Goal: Transaction & Acquisition: Book appointment/travel/reservation

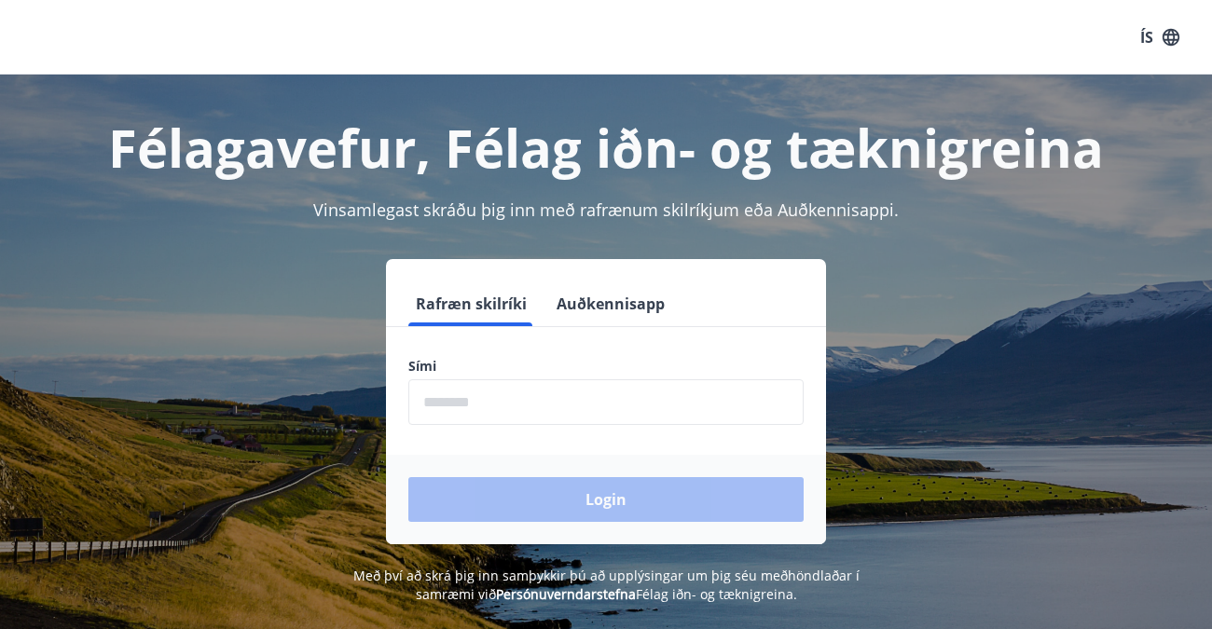
click at [439, 366] on label "Sími" at bounding box center [605, 366] width 395 height 19
click at [422, 365] on label "Sími" at bounding box center [605, 366] width 395 height 19
click at [479, 295] on button "Rafræn skilríki" at bounding box center [471, 304] width 126 height 45
click at [431, 364] on label "Sími" at bounding box center [605, 366] width 395 height 19
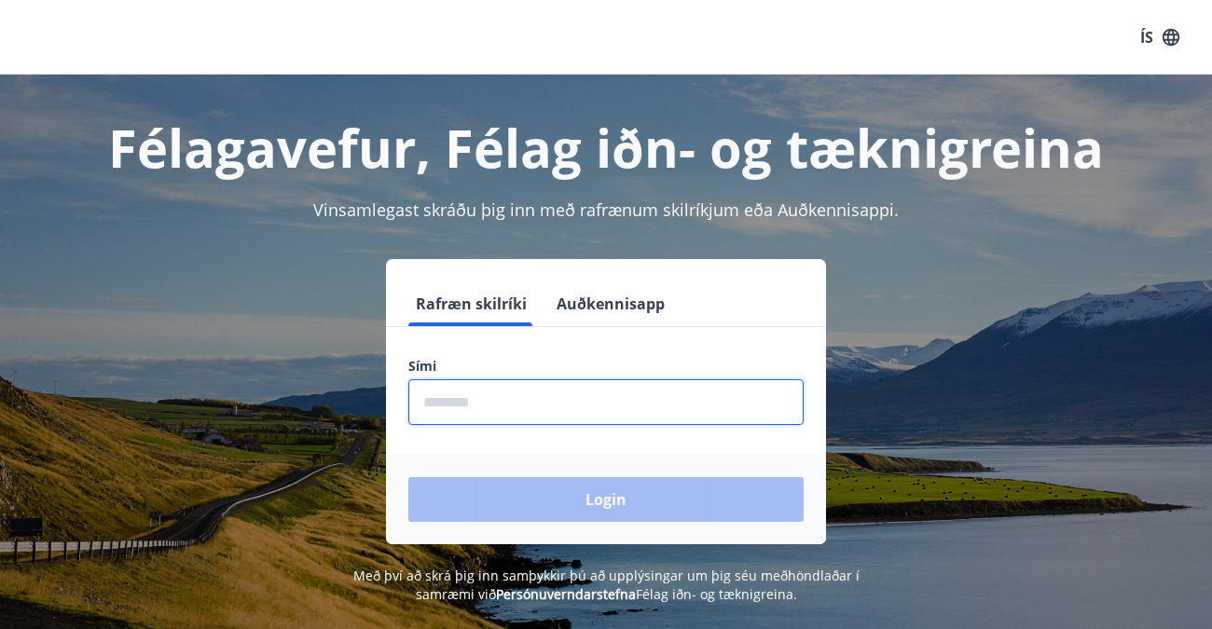
click at [425, 406] on input "phone" at bounding box center [605, 402] width 395 height 46
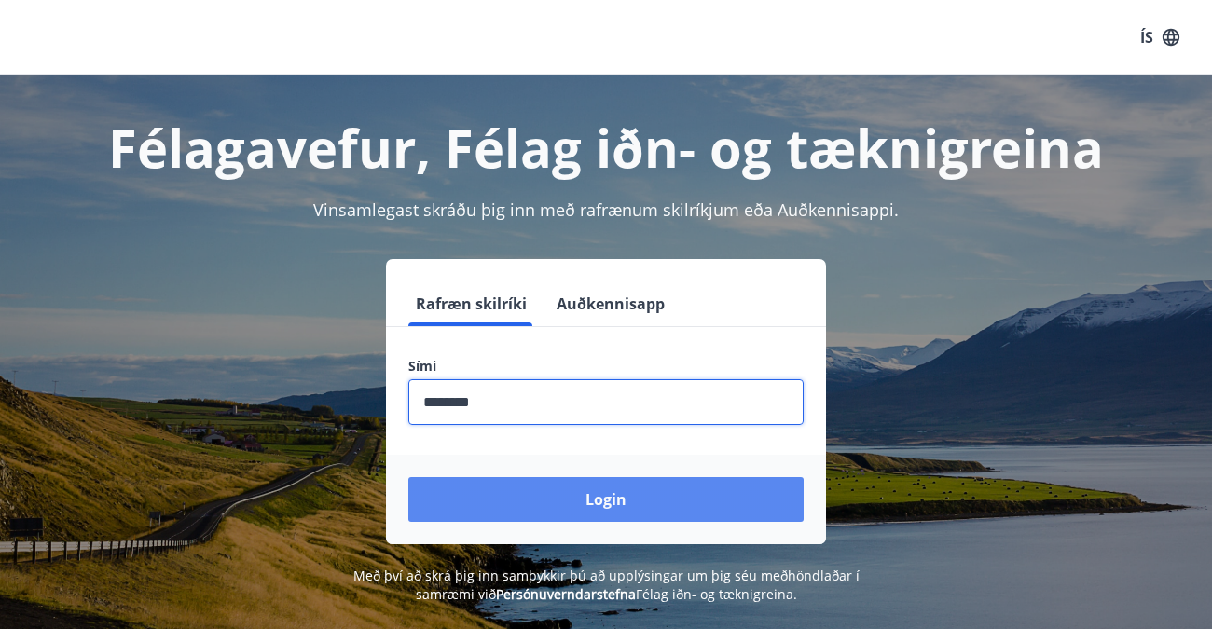
type input "********"
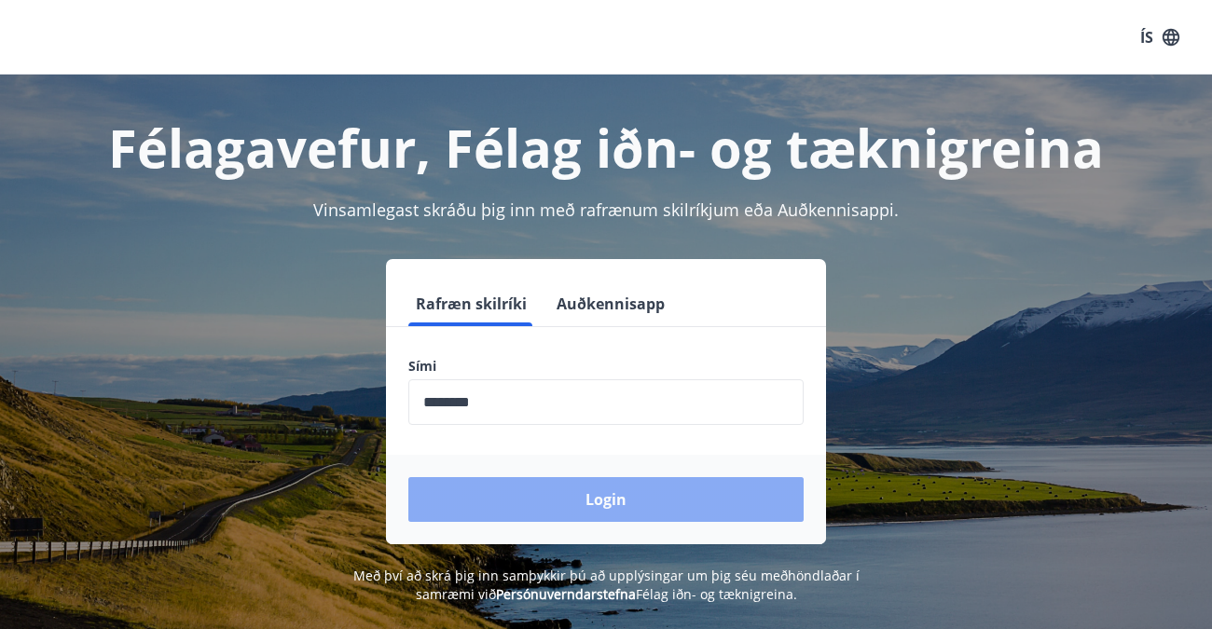
click at [604, 495] on button "Login" at bounding box center [605, 499] width 395 height 45
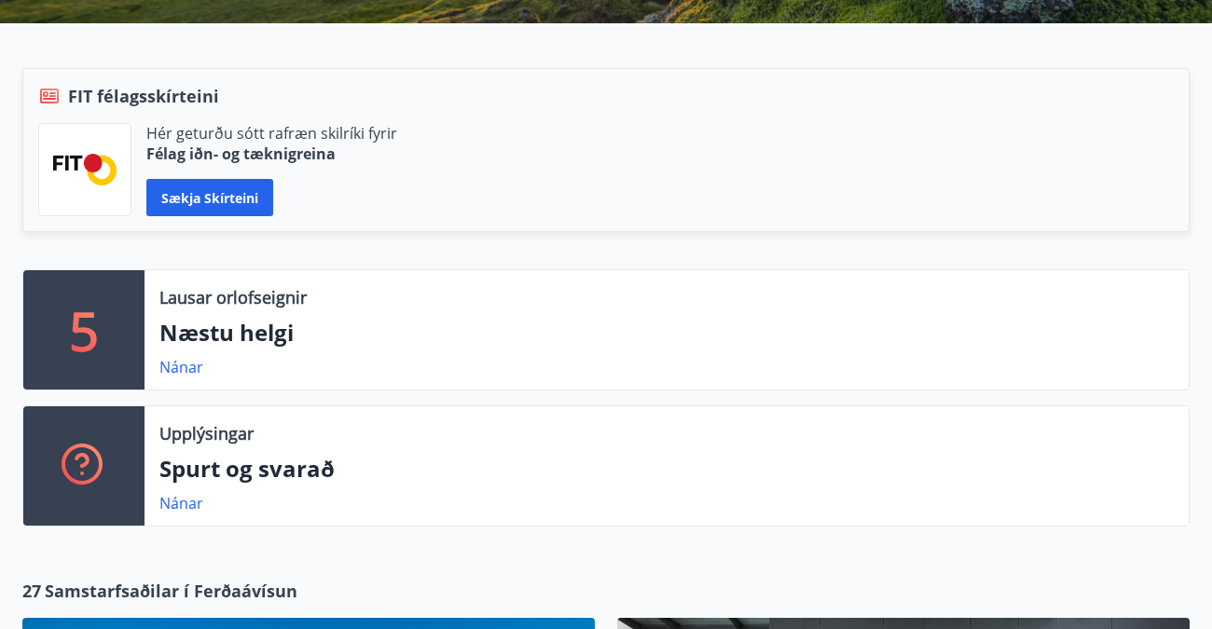
scroll to position [373, 0]
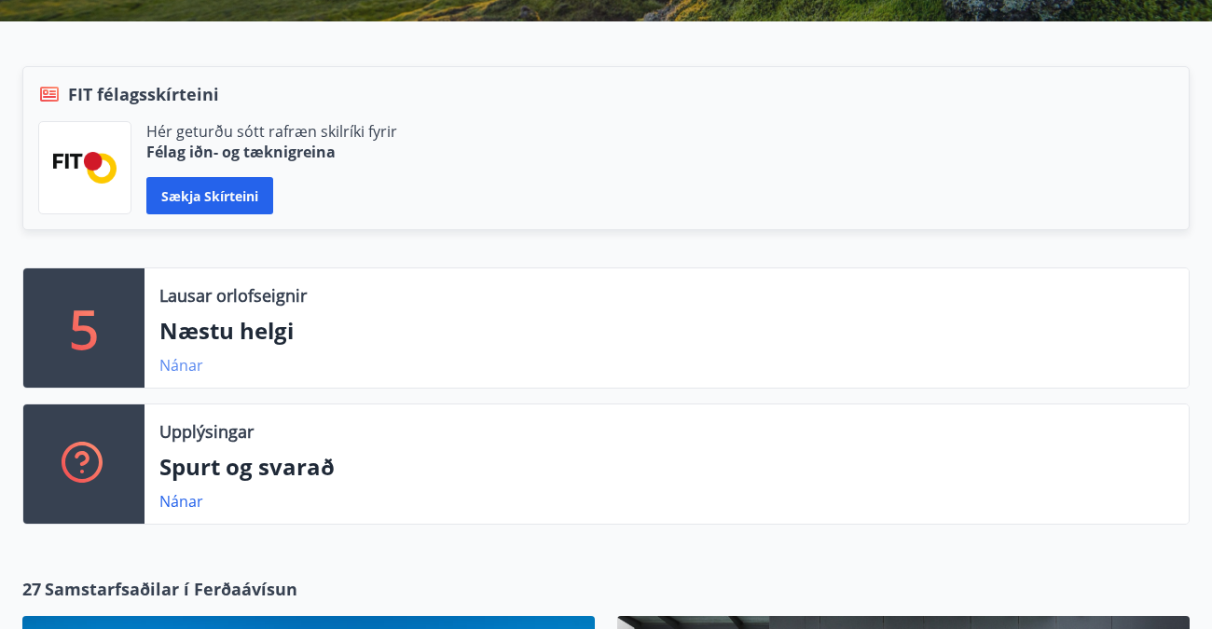
click at [173, 363] on link "Nánar" at bounding box center [181, 365] width 44 height 21
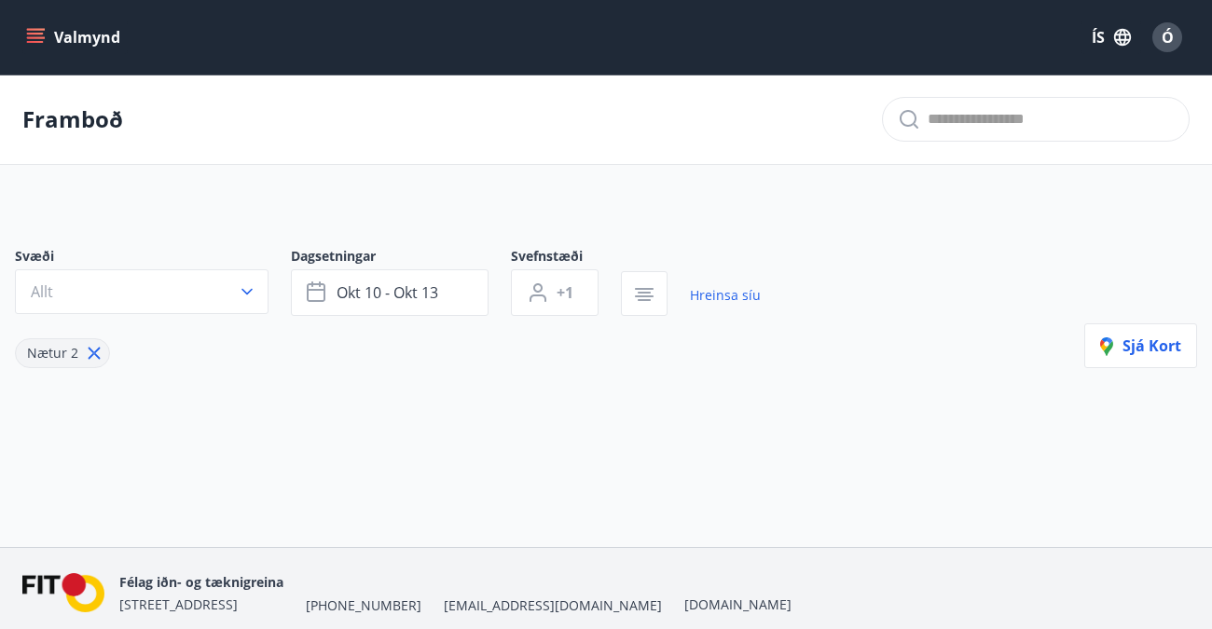
type input "*"
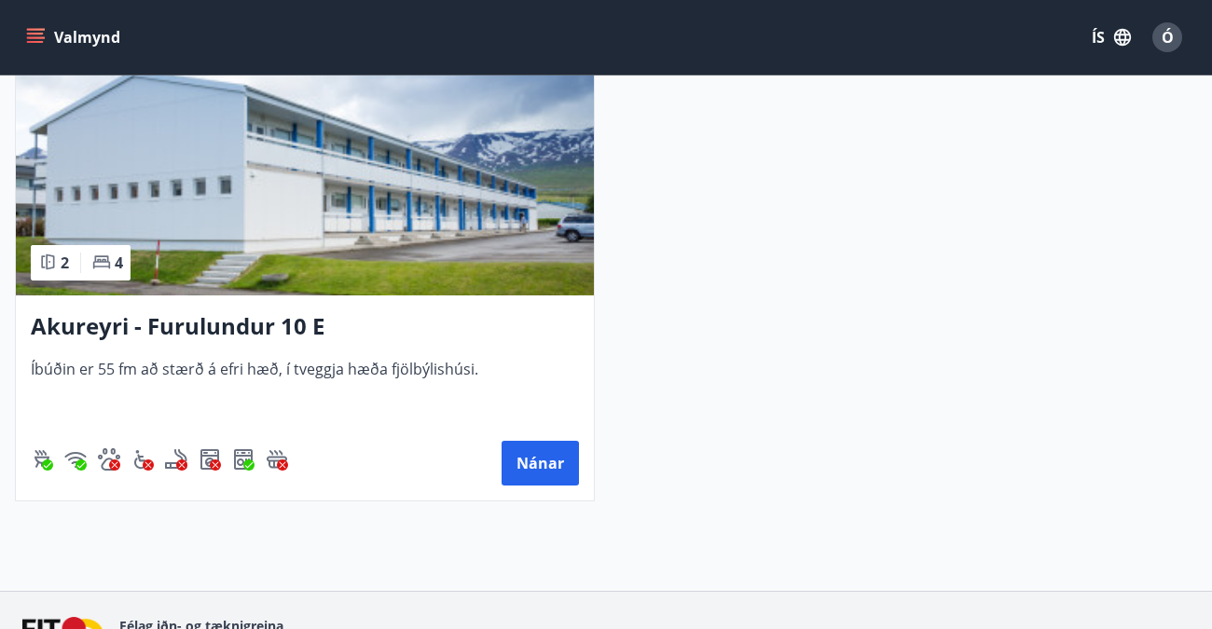
scroll to position [1492, 0]
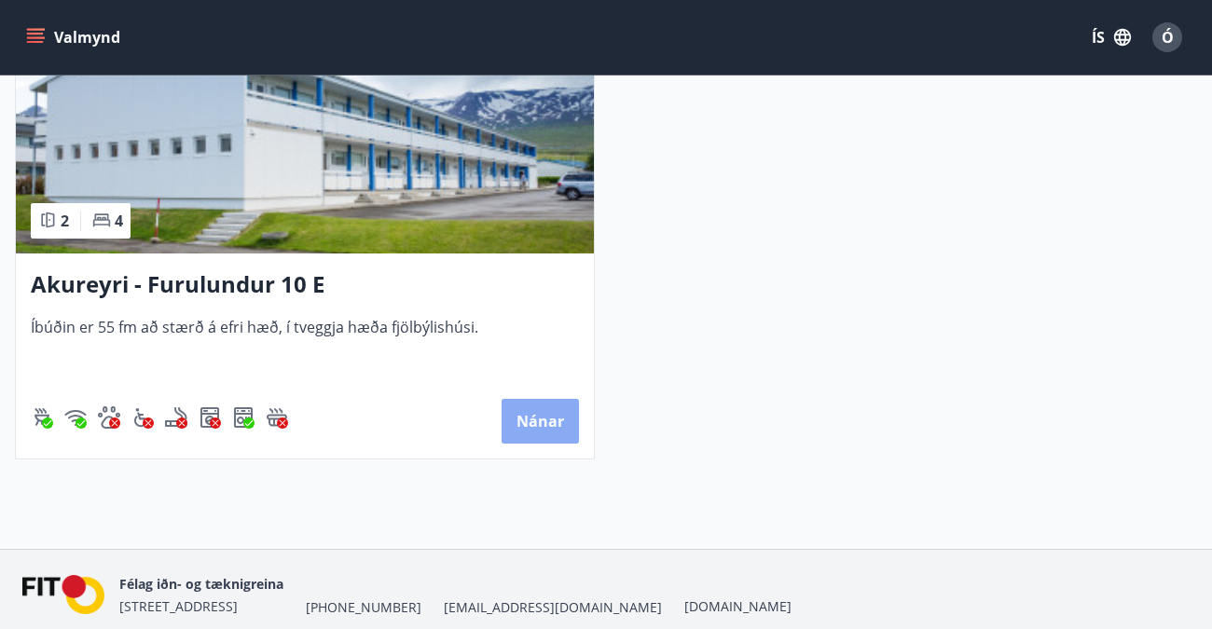
click at [538, 410] on button "Nánar" at bounding box center [540, 421] width 77 height 45
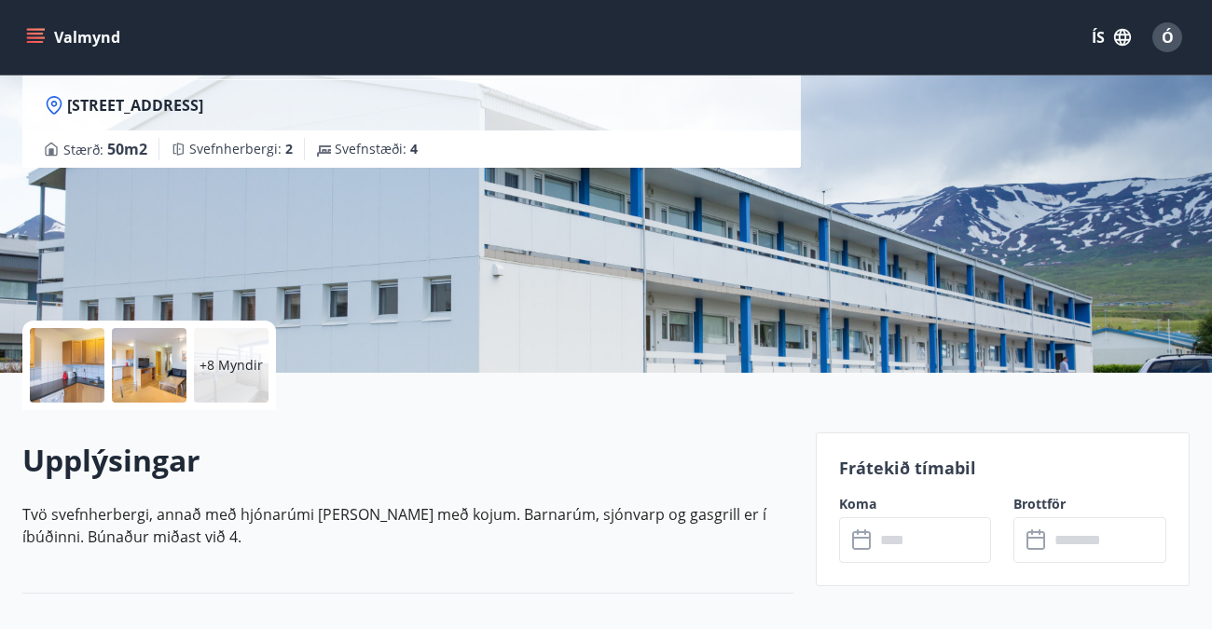
scroll to position [373, 0]
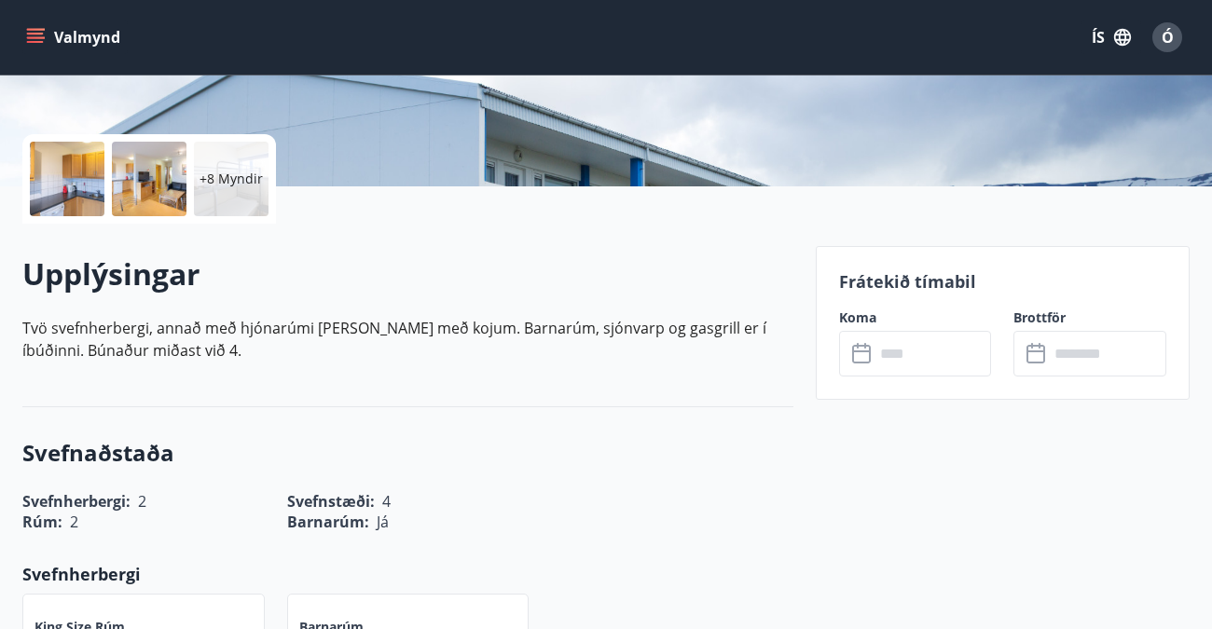
click at [854, 316] on label "Koma" at bounding box center [915, 318] width 153 height 19
click at [902, 354] on input "text" at bounding box center [932, 354] width 117 height 46
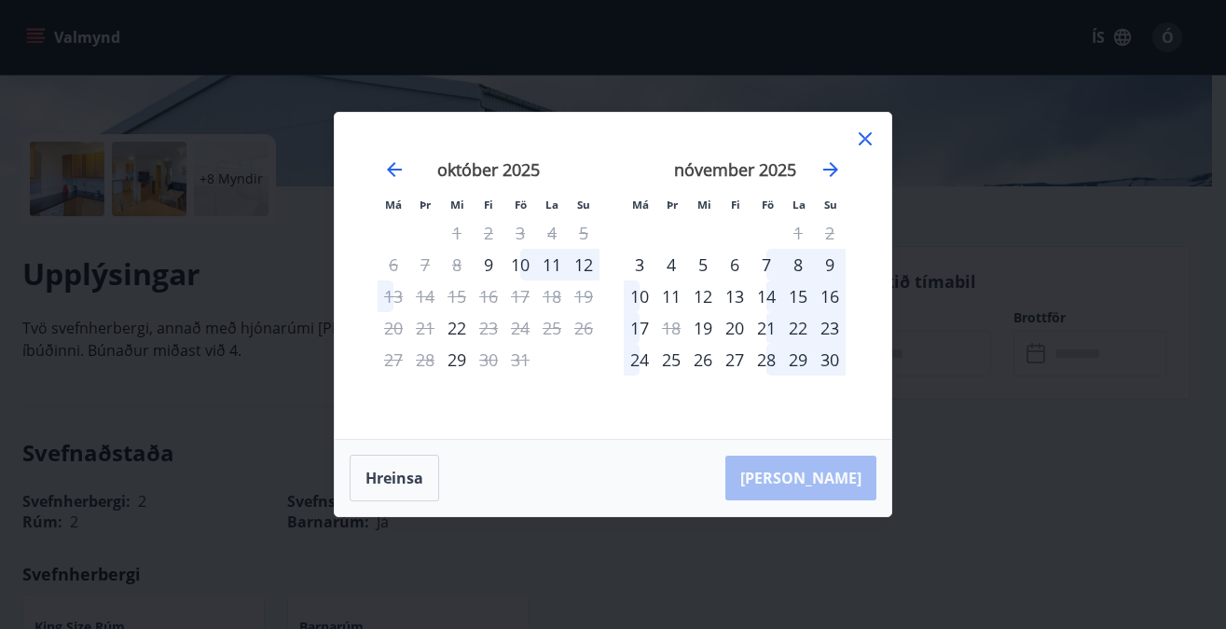
click at [861, 140] on icon at bounding box center [865, 139] width 22 height 22
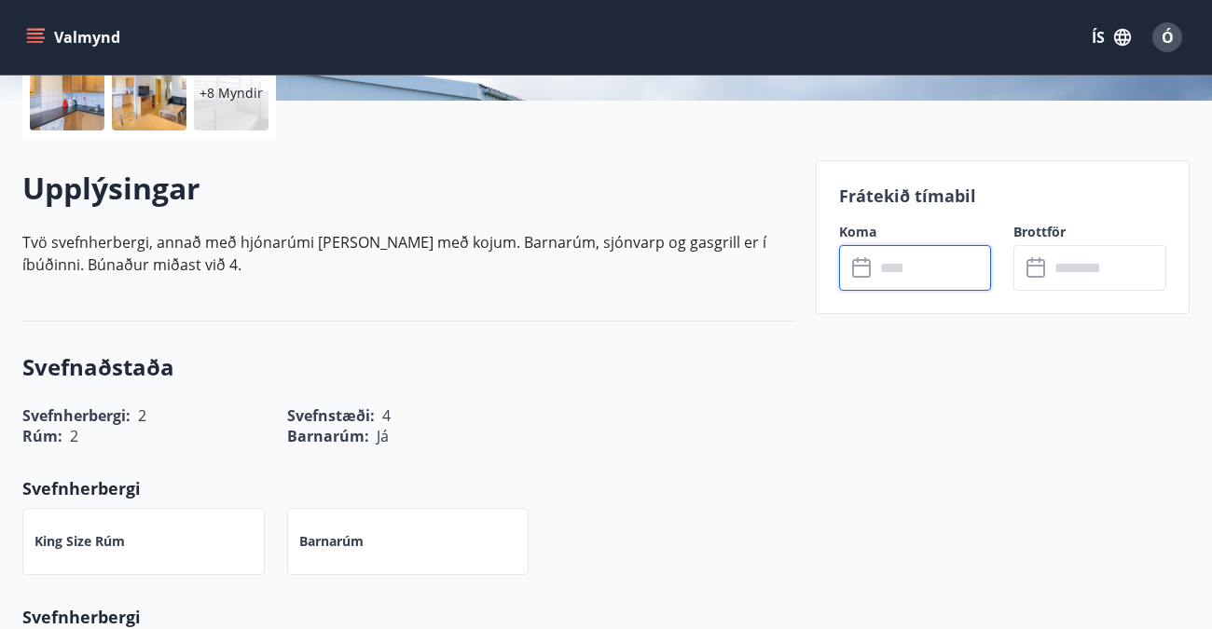
scroll to position [466, 0]
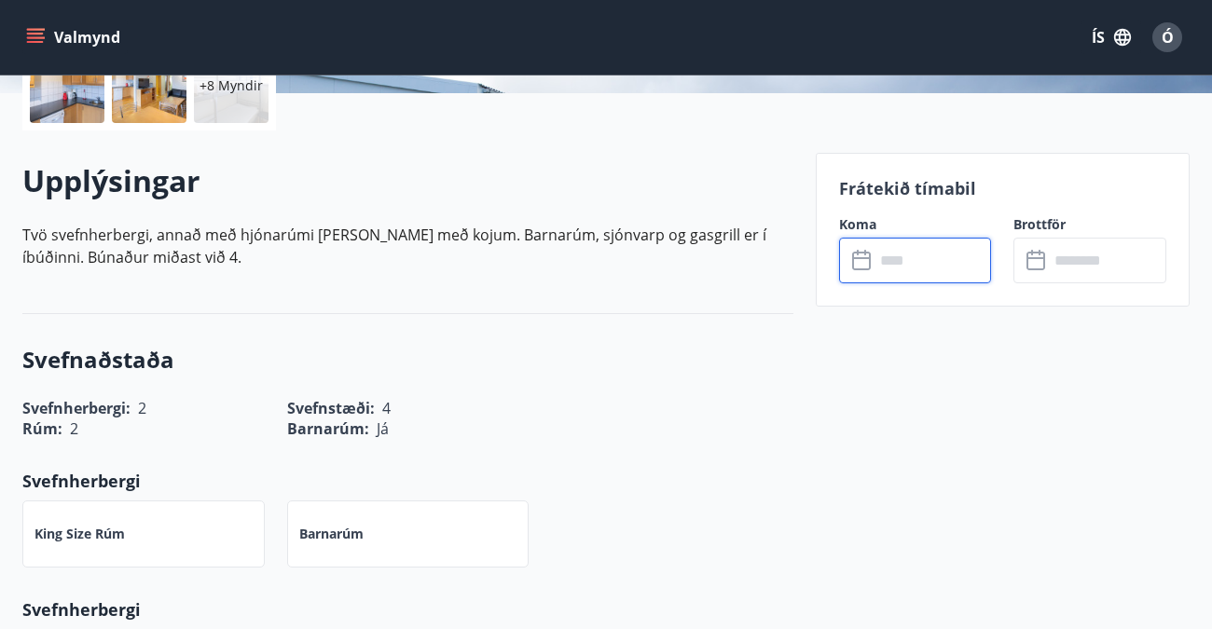
click at [860, 253] on icon at bounding box center [861, 261] width 19 height 19
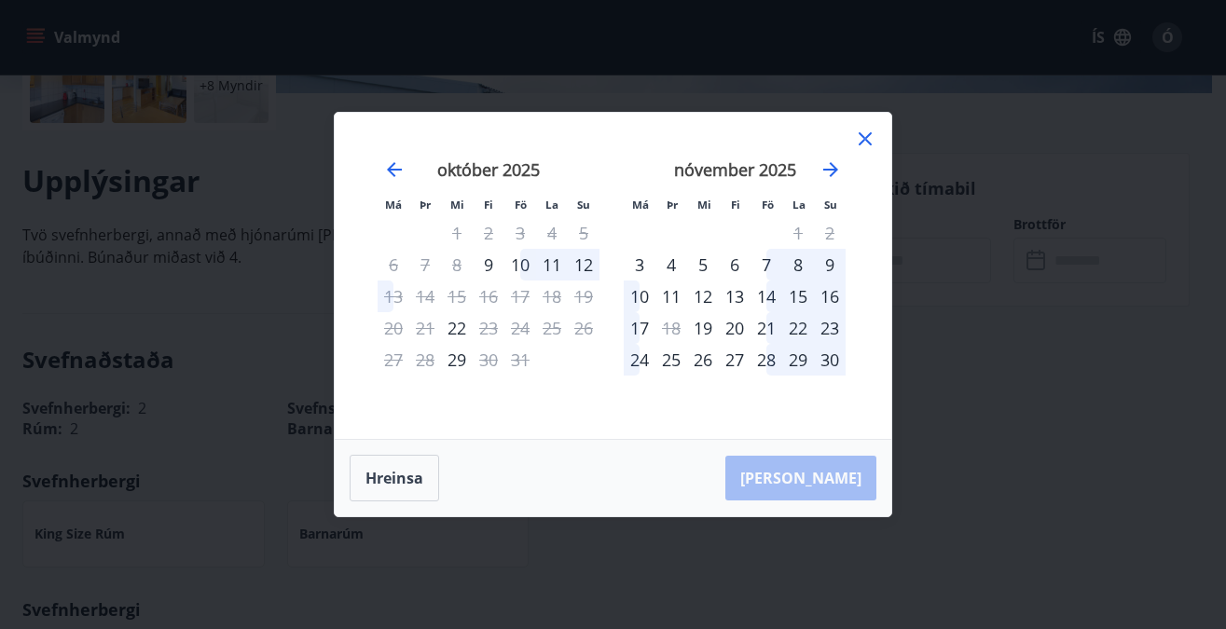
click at [523, 258] on div "10" at bounding box center [520, 265] width 32 height 32
click at [552, 258] on div "11" at bounding box center [552, 265] width 32 height 32
click at [584, 260] on div "12" at bounding box center [584, 265] width 32 height 32
drag, startPoint x: 516, startPoint y: 259, endPoint x: 584, endPoint y: 257, distance: 67.1
click at [584, 257] on tr "6 7 8 9 10 11 12" at bounding box center [489, 265] width 222 height 32
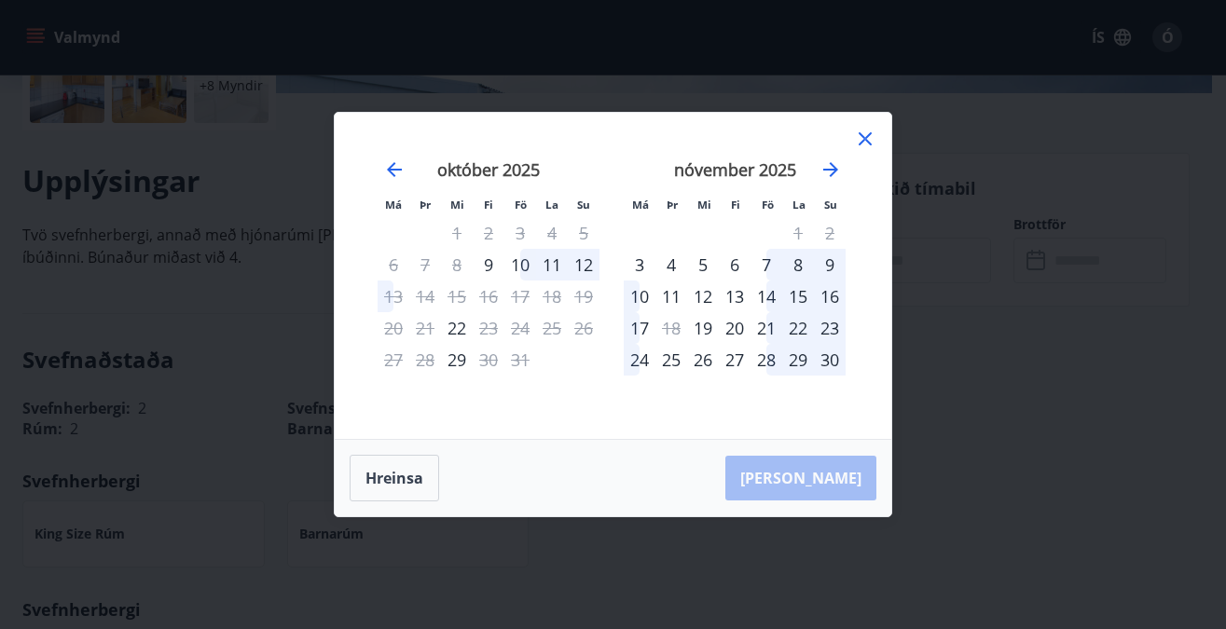
click at [523, 259] on div "10" at bounding box center [520, 265] width 32 height 32
click at [552, 257] on div "11" at bounding box center [552, 265] width 32 height 32
click at [579, 257] on div "12" at bounding box center [584, 265] width 32 height 32
click at [830, 480] on div "Hreinsa Taka Frá" at bounding box center [613, 478] width 557 height 76
click at [404, 474] on button "Hreinsa" at bounding box center [394, 478] width 89 height 47
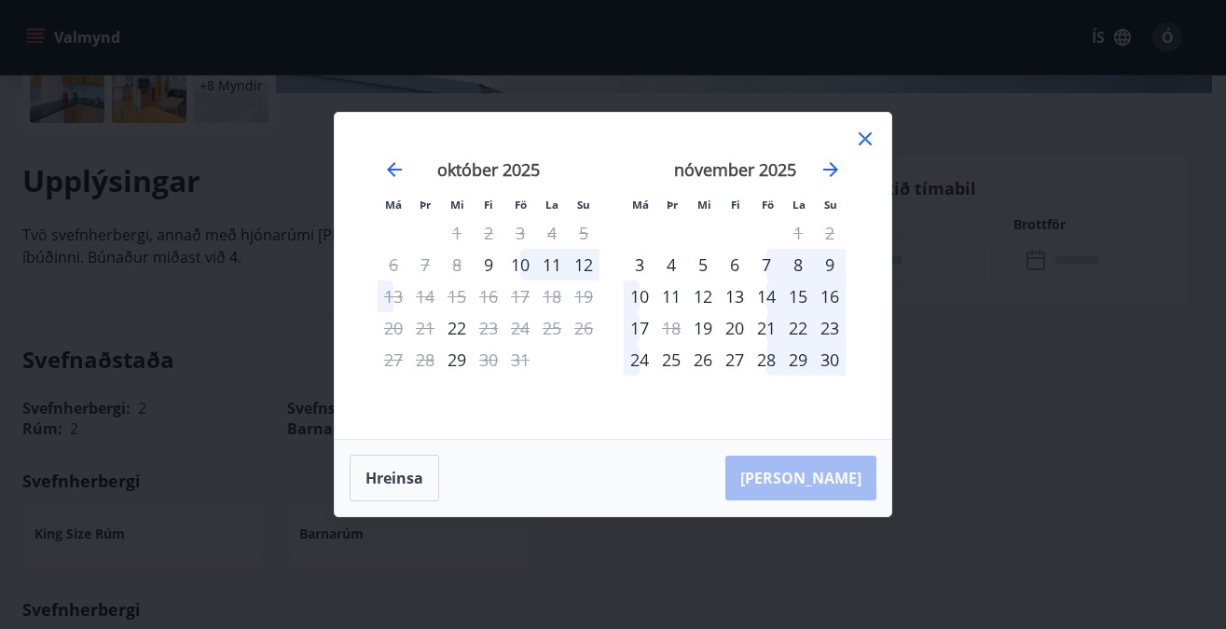
click at [518, 259] on div "10" at bounding box center [520, 265] width 32 height 32
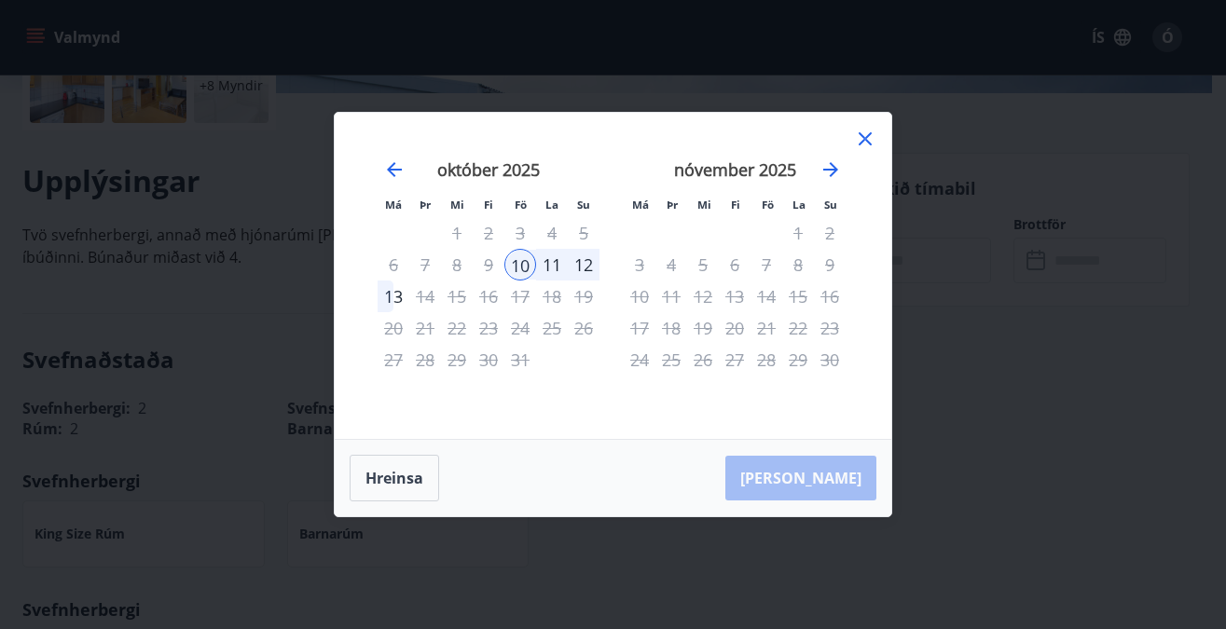
click at [554, 261] on div "11" at bounding box center [552, 265] width 32 height 32
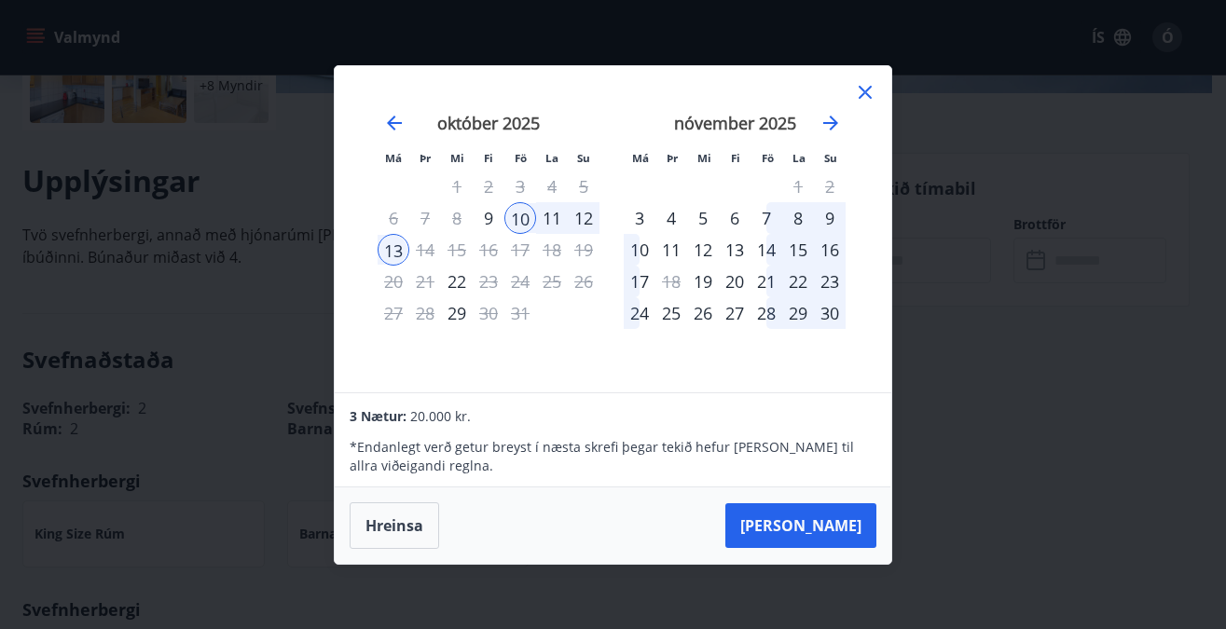
click at [553, 211] on div "11" at bounding box center [552, 218] width 32 height 32
click at [587, 209] on div "12" at bounding box center [584, 218] width 32 height 32
click at [582, 210] on div "12" at bounding box center [584, 218] width 32 height 32
click at [582, 213] on div "12" at bounding box center [584, 218] width 32 height 32
click at [580, 211] on div "12" at bounding box center [584, 218] width 32 height 32
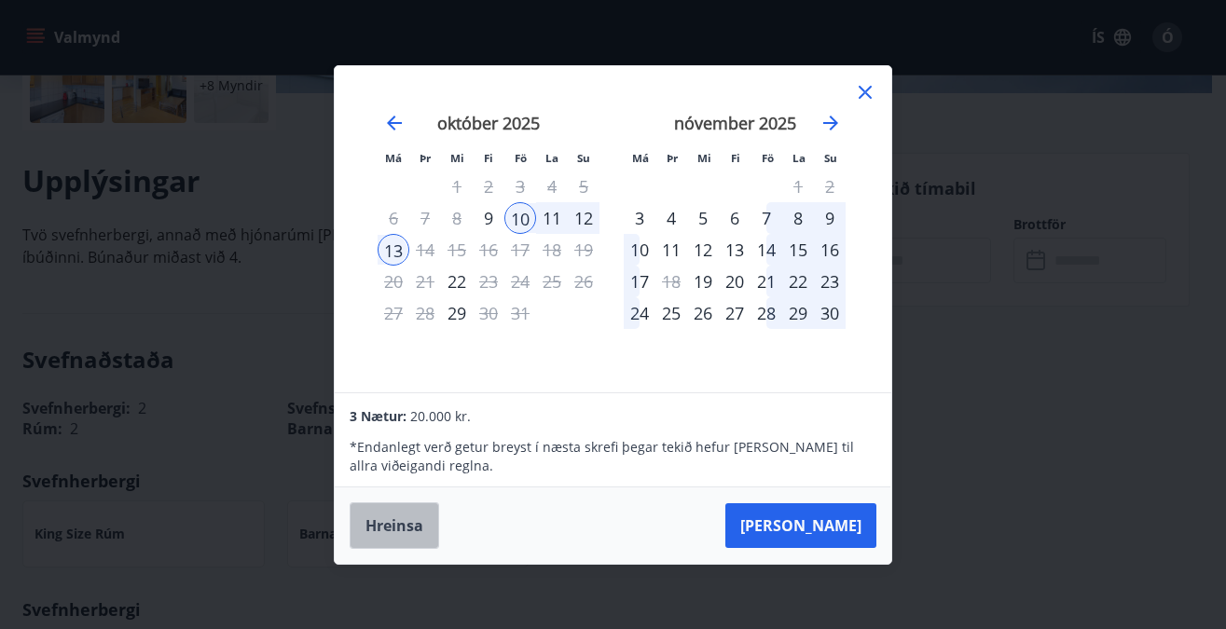
click at [404, 520] on button "Hreinsa" at bounding box center [394, 525] width 89 height 47
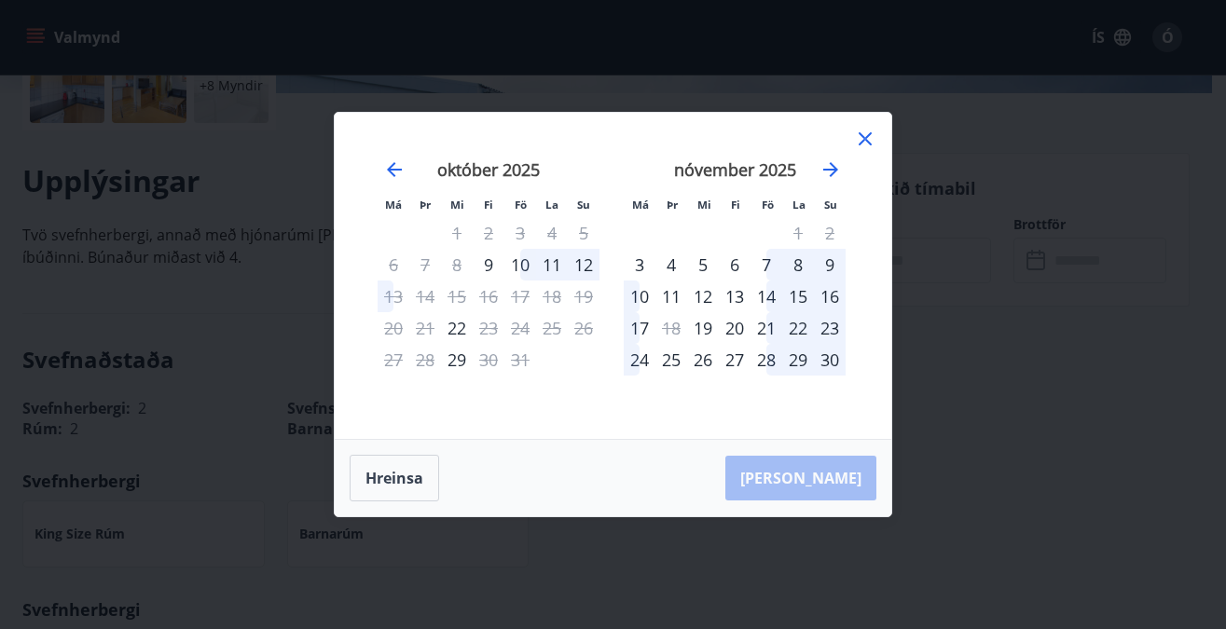
click at [520, 258] on div "10" at bounding box center [520, 265] width 32 height 32
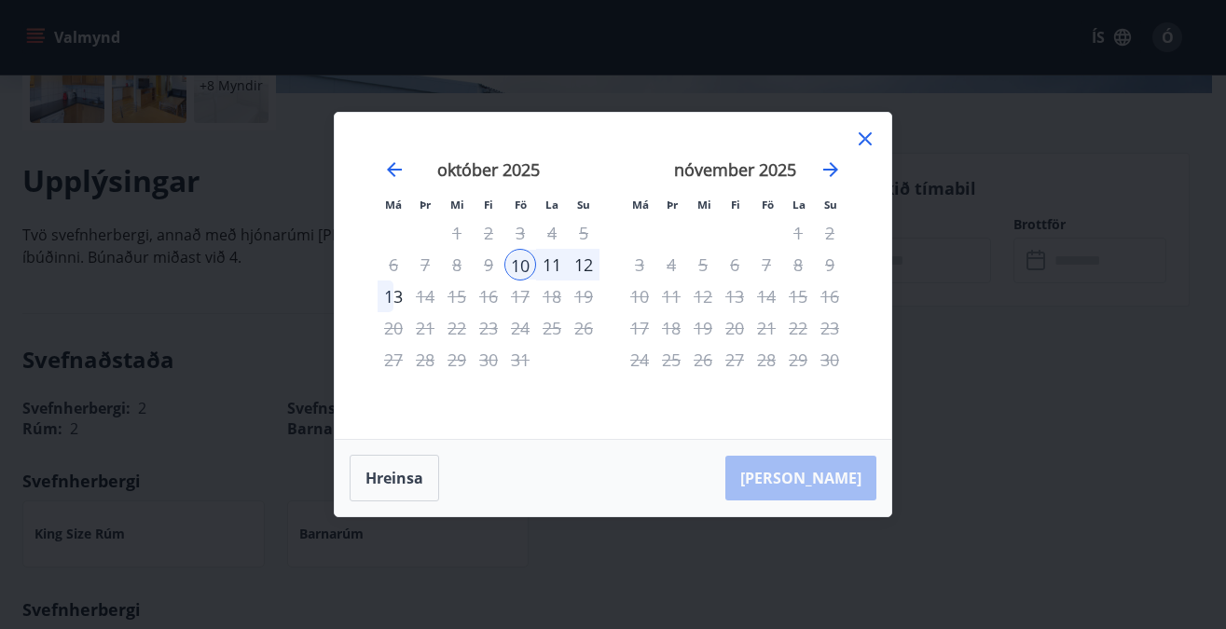
click at [585, 258] on div "12" at bounding box center [584, 265] width 32 height 32
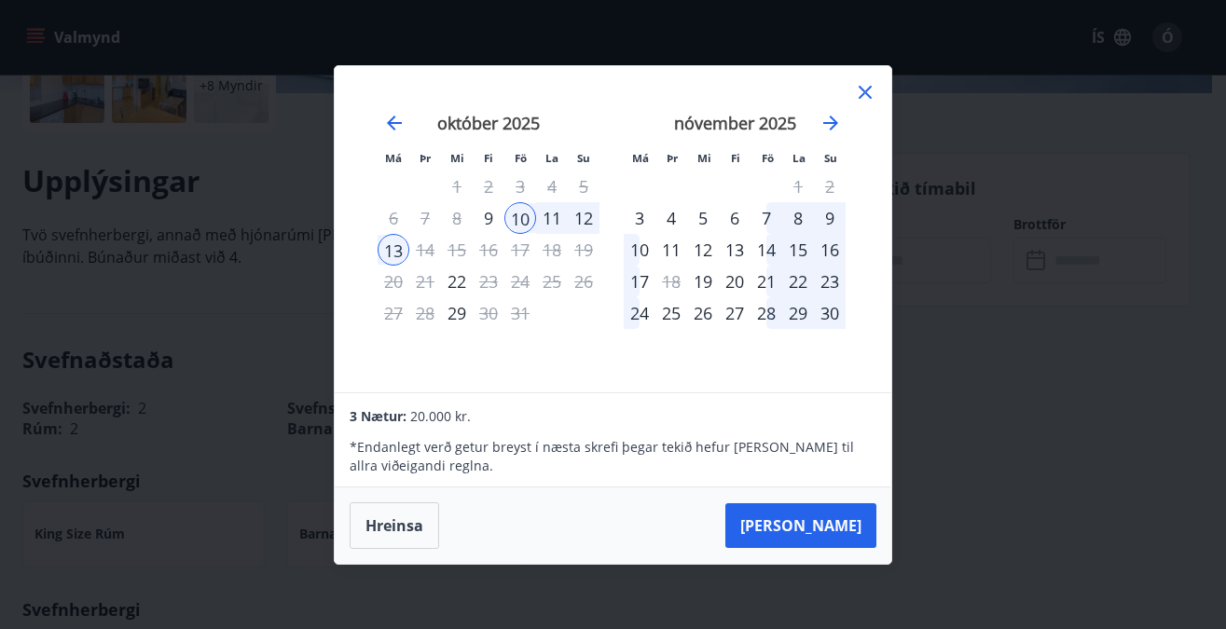
click at [584, 210] on div "12" at bounding box center [584, 218] width 32 height 32
click at [406, 524] on button "Hreinsa" at bounding box center [394, 525] width 89 height 47
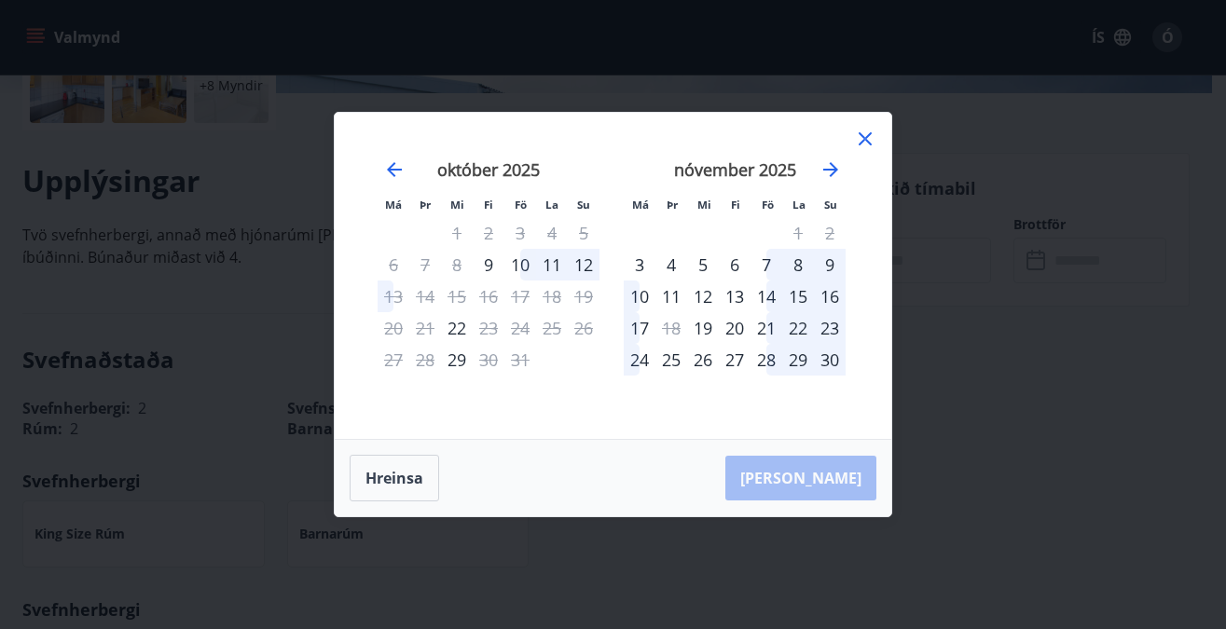
click at [862, 137] on icon at bounding box center [865, 138] width 13 height 13
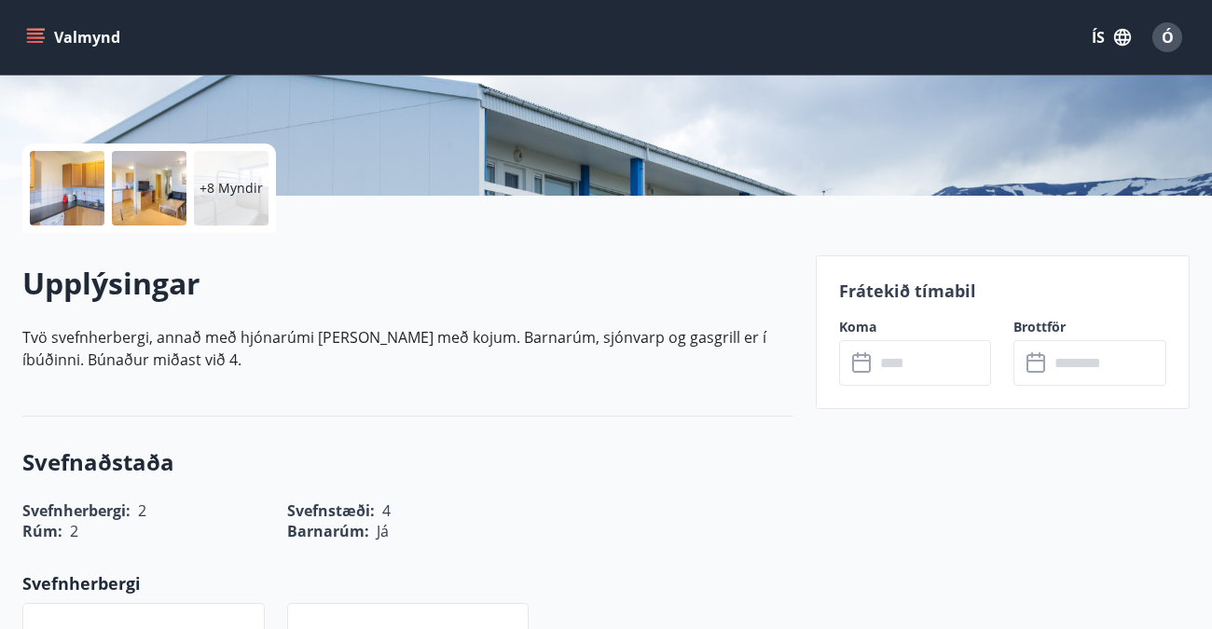
scroll to position [0, 0]
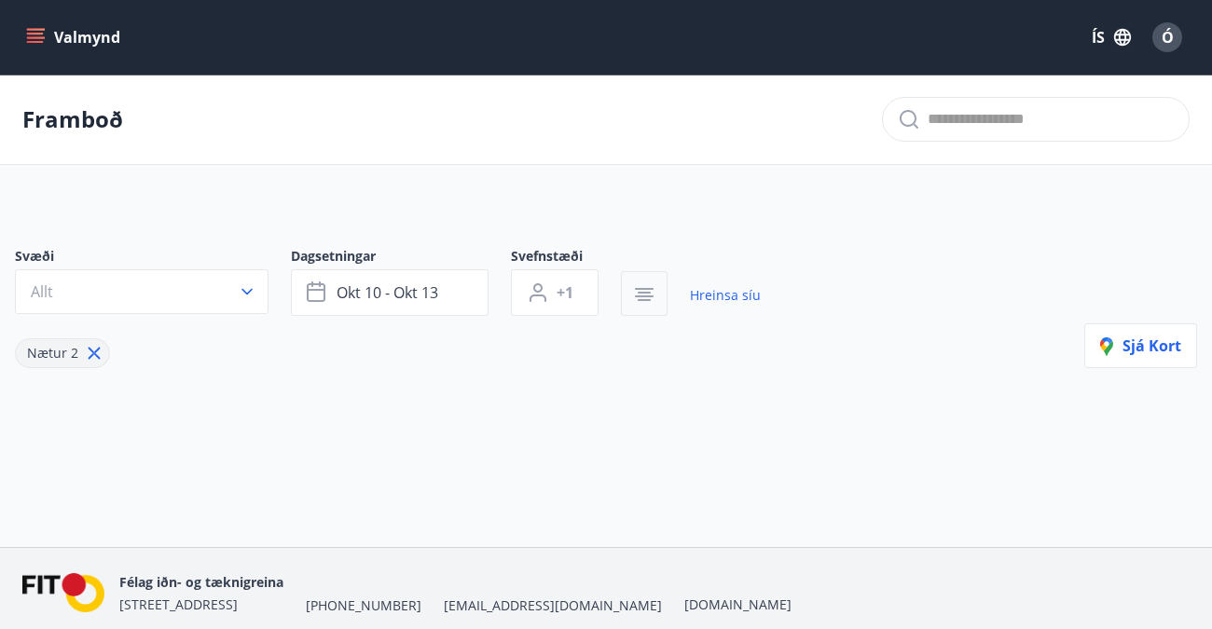
type input "*"
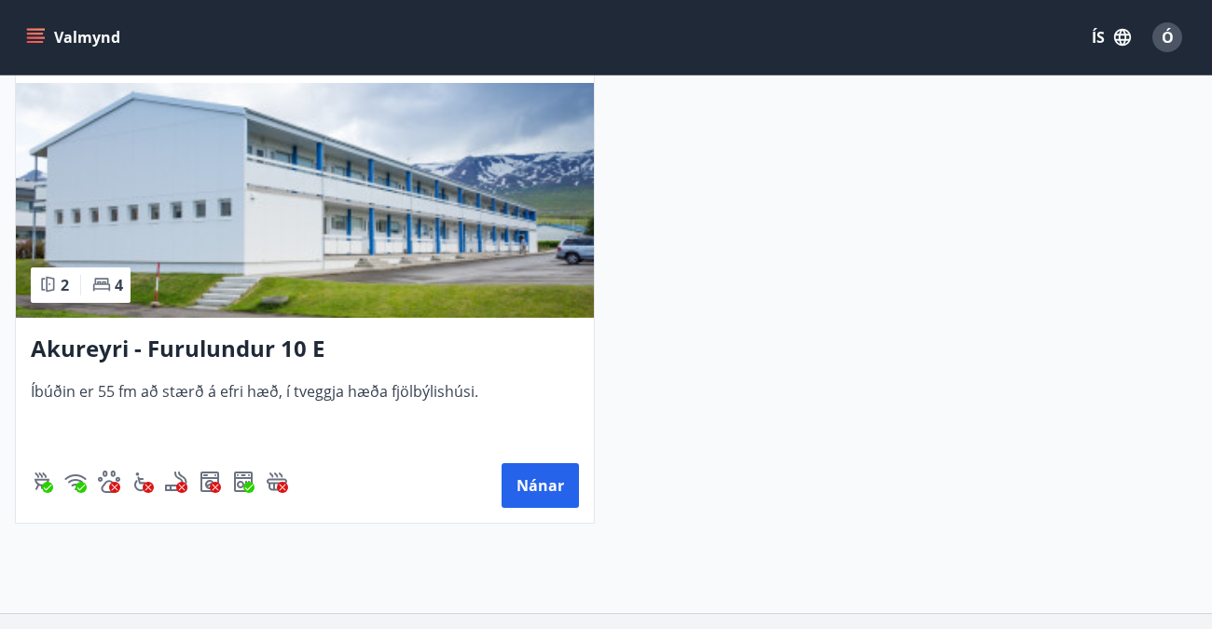
scroll to position [1382, 0]
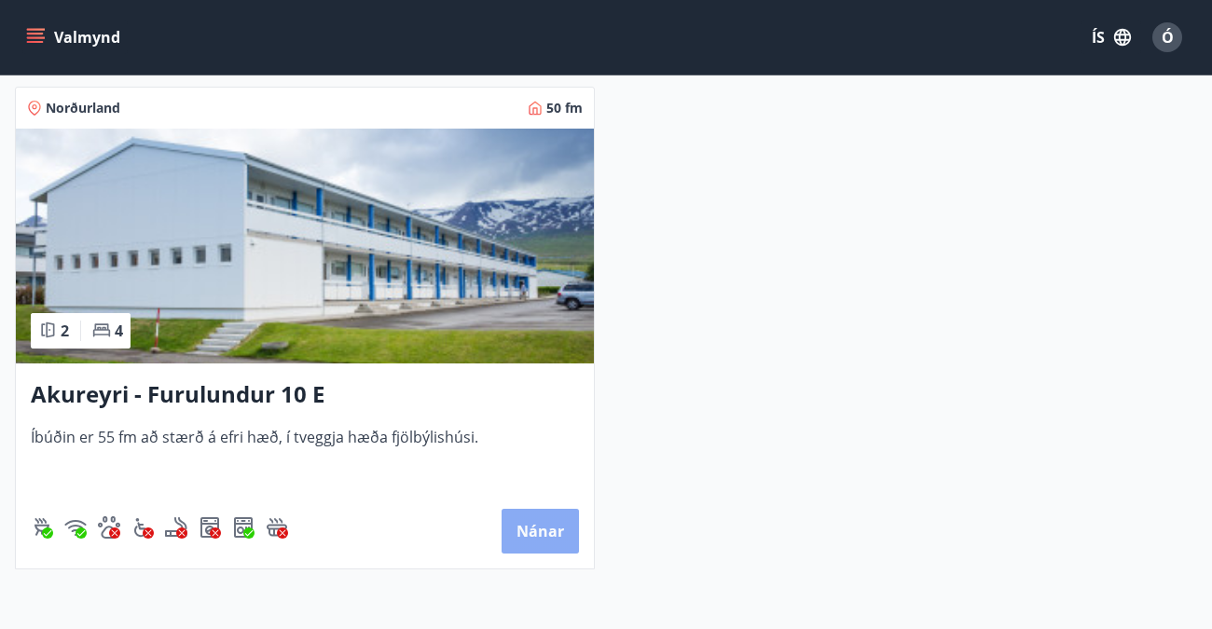
click at [535, 524] on button "Nánar" at bounding box center [540, 531] width 77 height 45
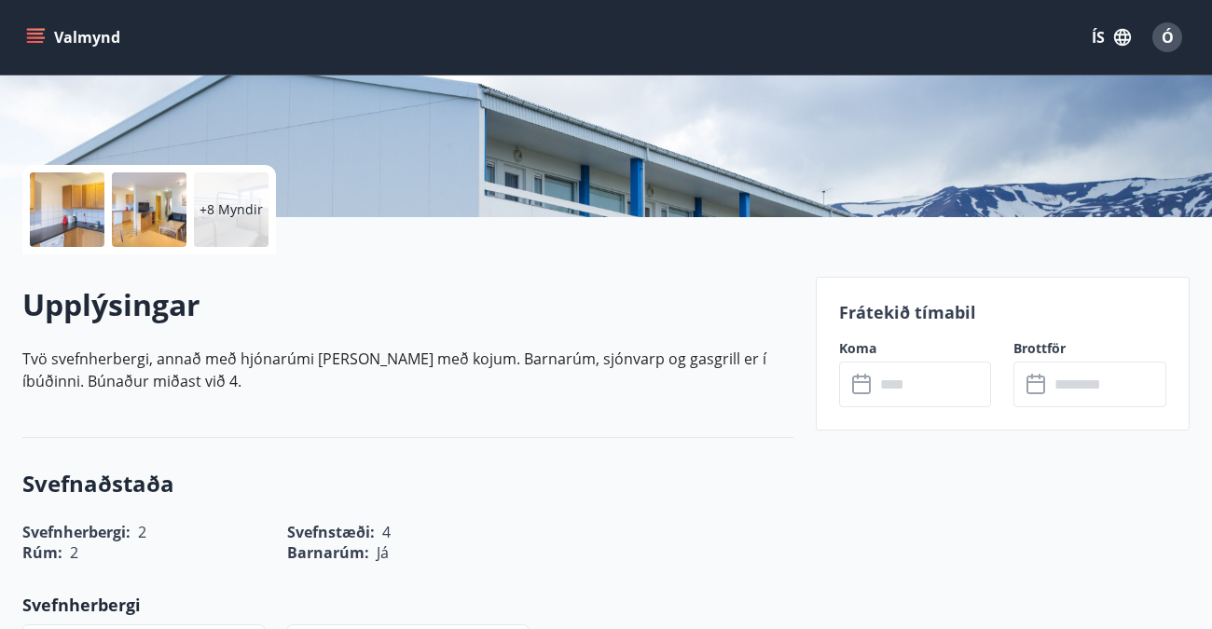
scroll to position [373, 0]
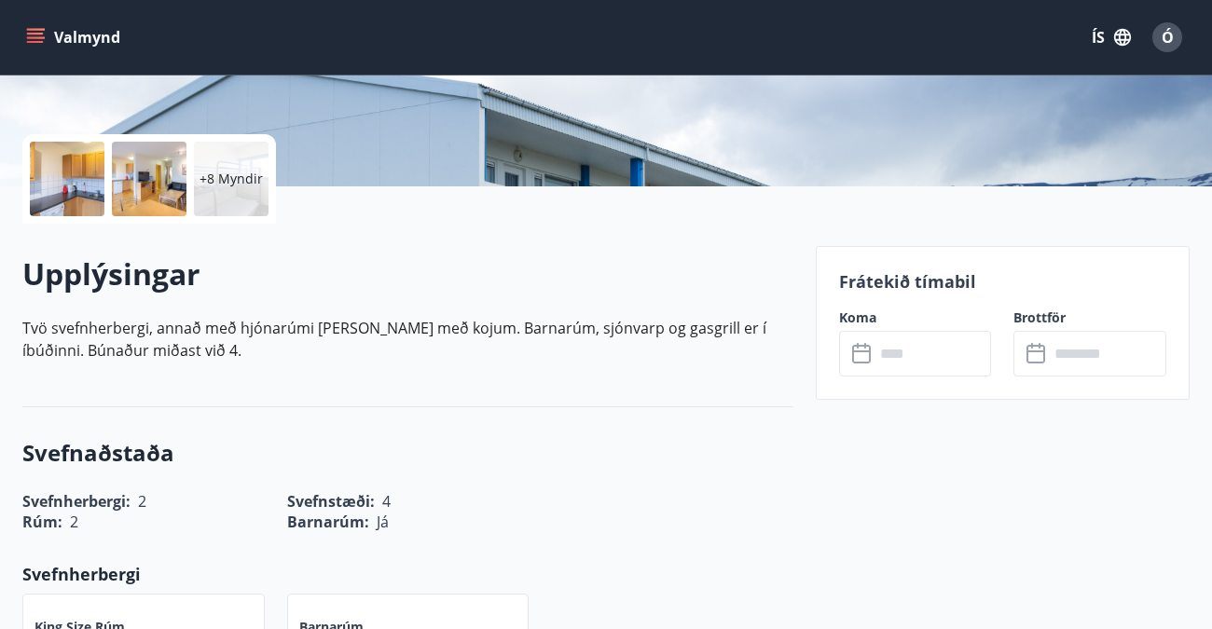
click at [856, 316] on label "Koma" at bounding box center [915, 318] width 153 height 19
click at [857, 355] on icon at bounding box center [863, 354] width 22 height 22
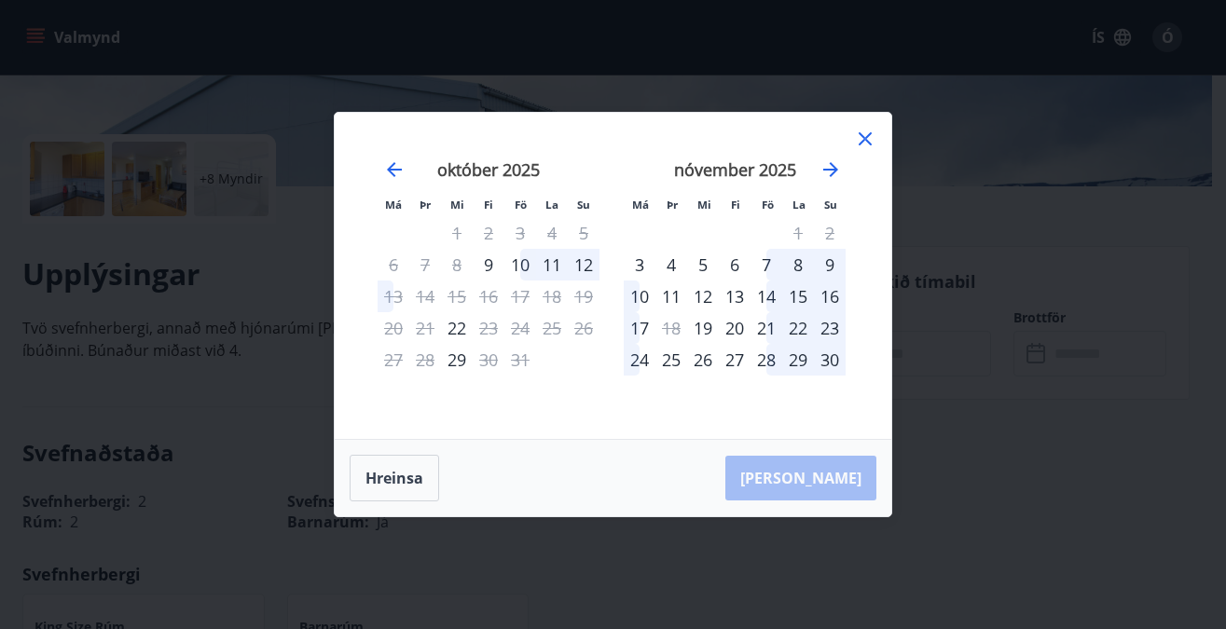
click at [523, 257] on div "10" at bounding box center [520, 265] width 32 height 32
click at [520, 260] on div "10" at bounding box center [520, 265] width 32 height 32
click at [519, 262] on div "10" at bounding box center [520, 265] width 32 height 32
click at [554, 255] on div "11" at bounding box center [552, 265] width 32 height 32
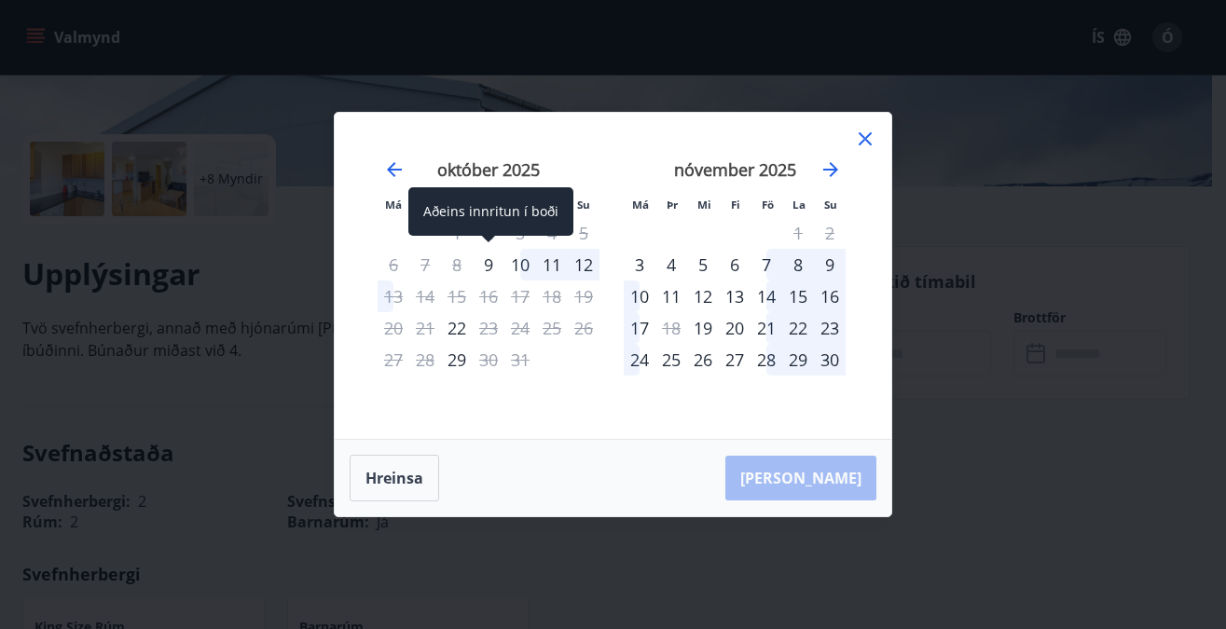
click at [488, 258] on div "9" at bounding box center [489, 265] width 32 height 32
click at [488, 260] on div "9" at bounding box center [489, 265] width 32 height 32
click at [489, 268] on div "9" at bounding box center [489, 265] width 32 height 32
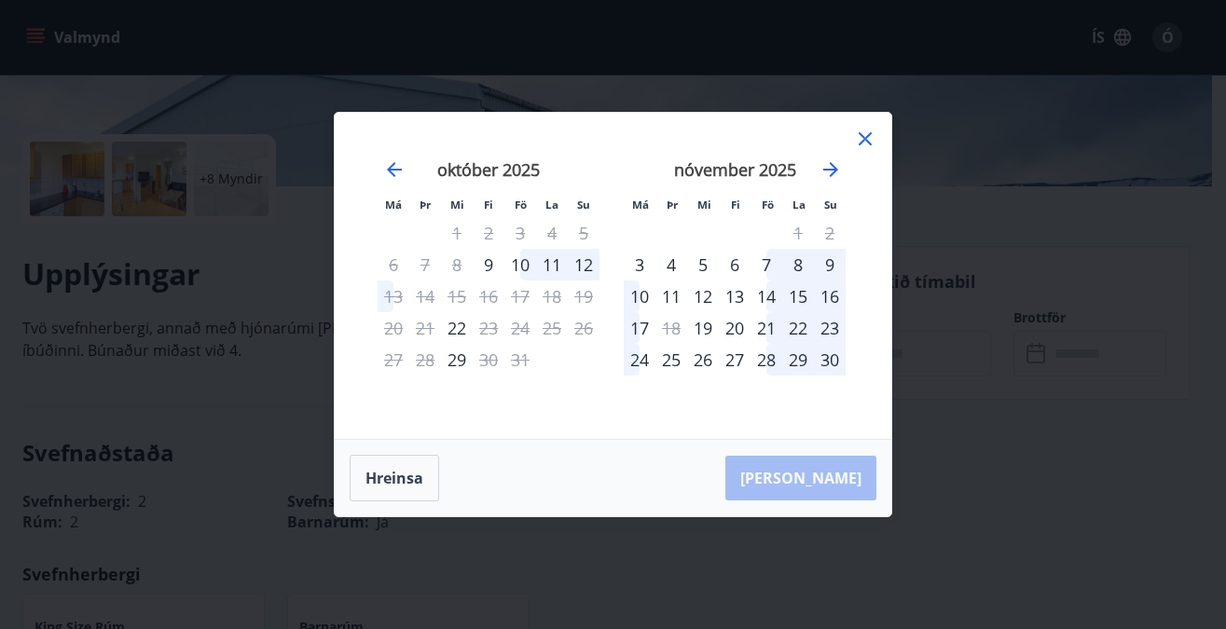
click at [521, 258] on div "10" at bounding box center [520, 265] width 32 height 32
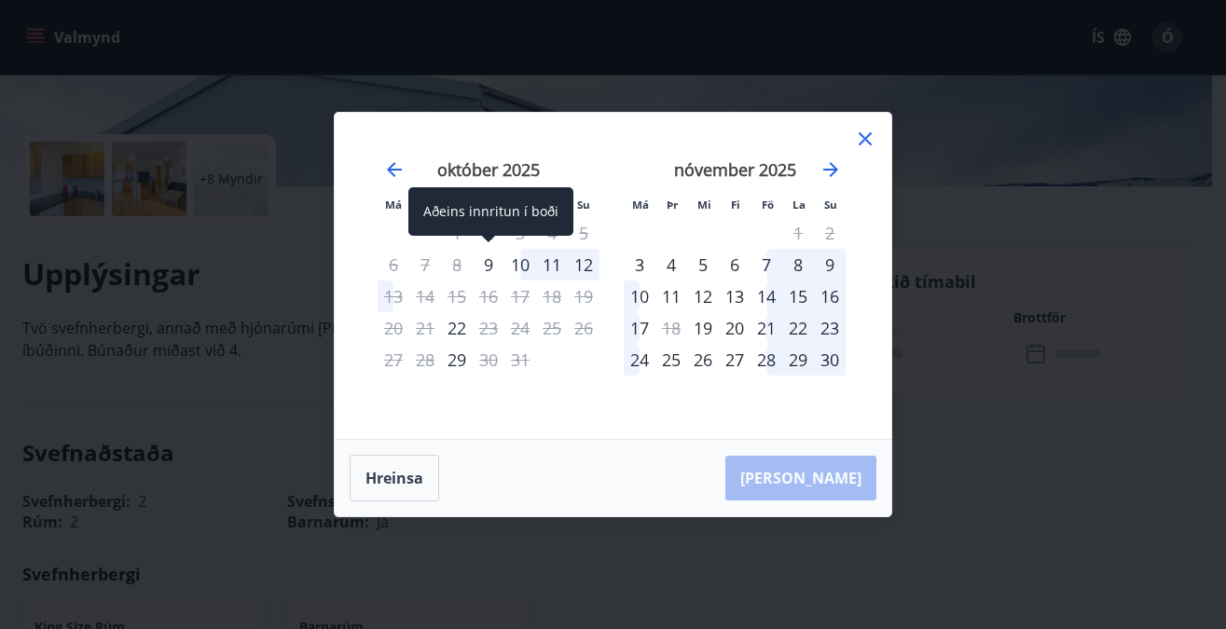
click at [489, 260] on div "9" at bounding box center [489, 265] width 32 height 32
click at [488, 271] on div "9" at bounding box center [489, 265] width 32 height 32
click at [488, 261] on div "9" at bounding box center [489, 265] width 32 height 32
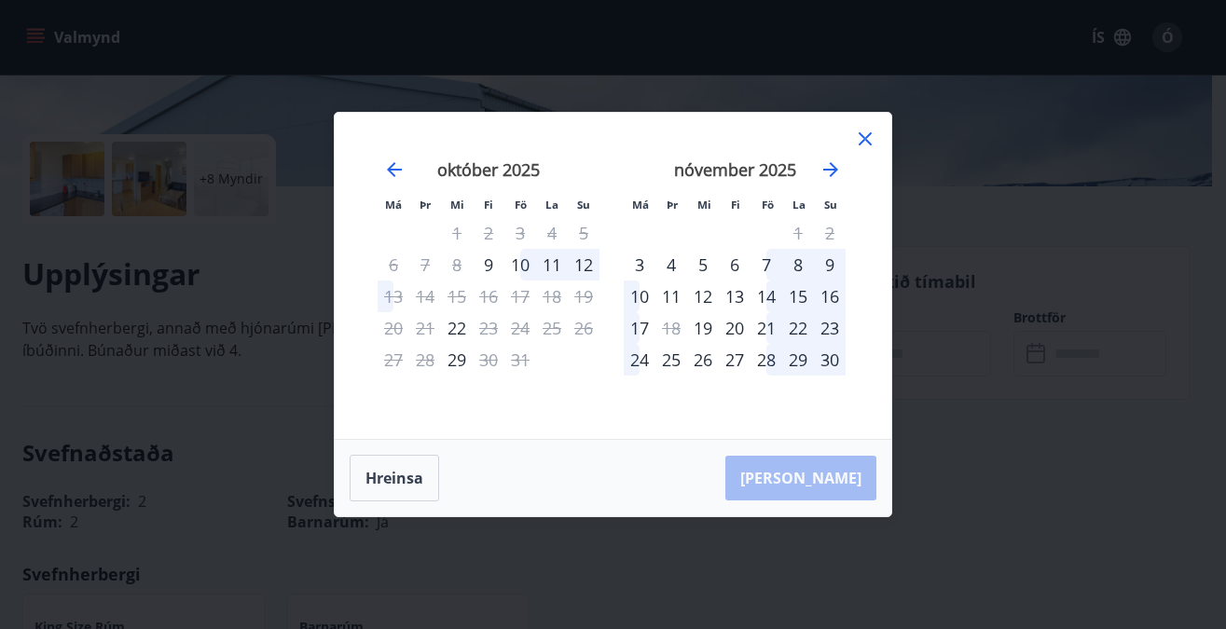
click at [520, 256] on div "10" at bounding box center [520, 265] width 32 height 32
click at [549, 258] on div "11" at bounding box center [552, 265] width 32 height 32
click at [588, 257] on div "12" at bounding box center [584, 265] width 32 height 32
click at [395, 474] on button "Hreinsa" at bounding box center [394, 478] width 89 height 47
click at [525, 261] on div "10" at bounding box center [520, 265] width 32 height 32
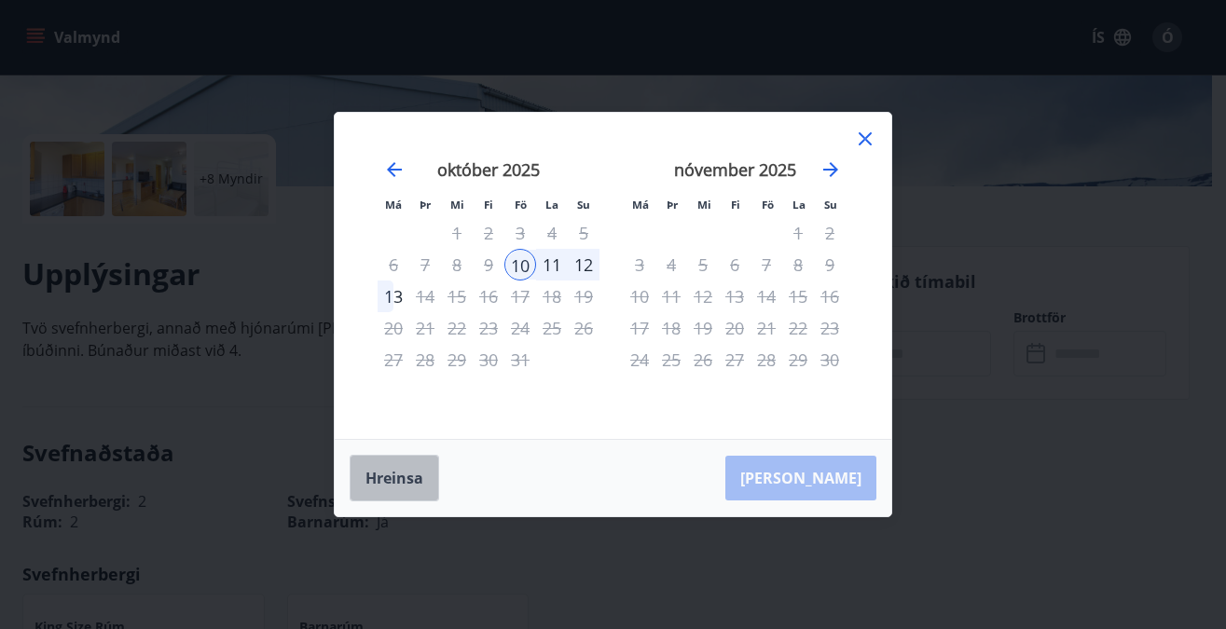
click at [403, 474] on button "Hreinsa" at bounding box center [394, 478] width 89 height 47
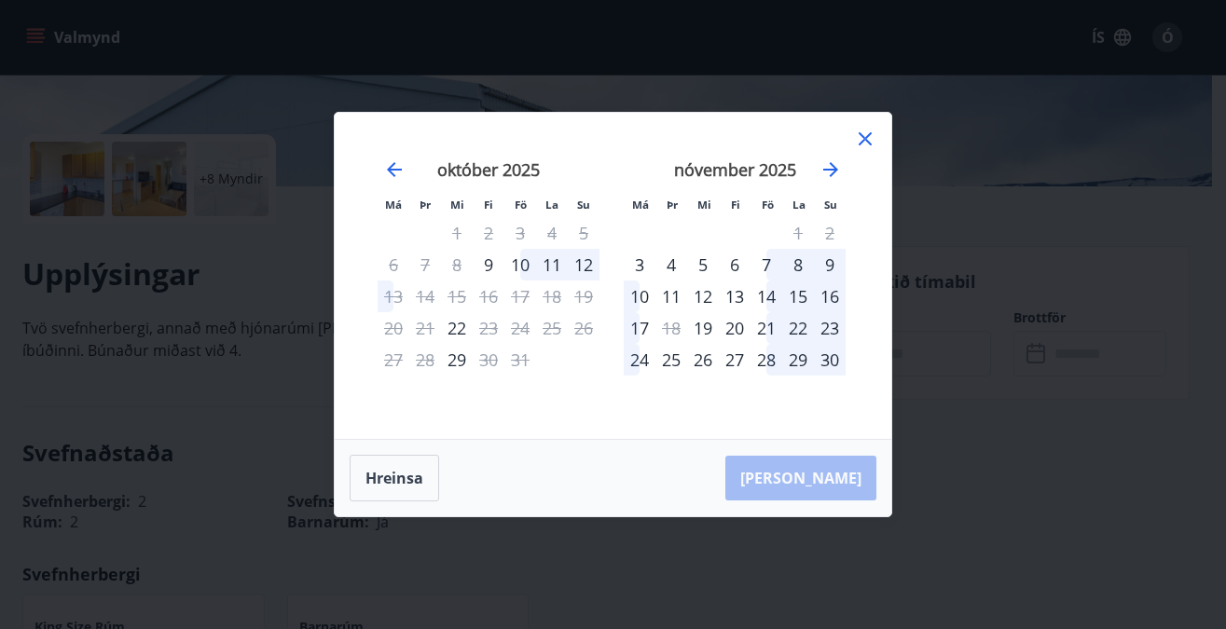
click at [862, 138] on icon at bounding box center [865, 139] width 22 height 22
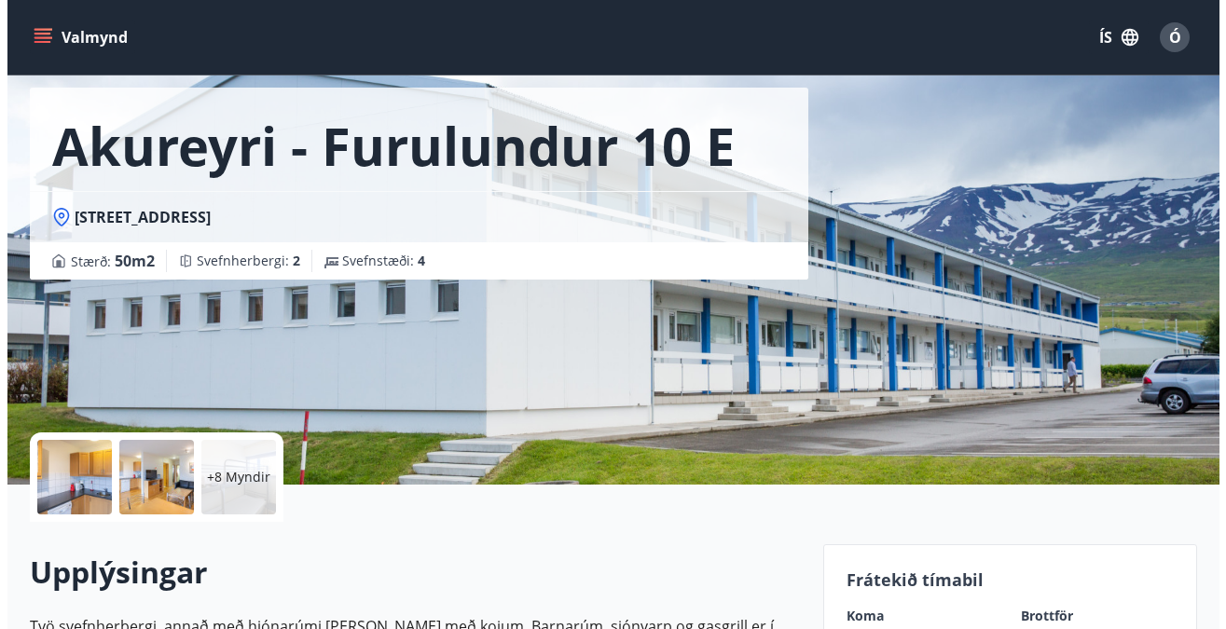
scroll to position [0, 0]
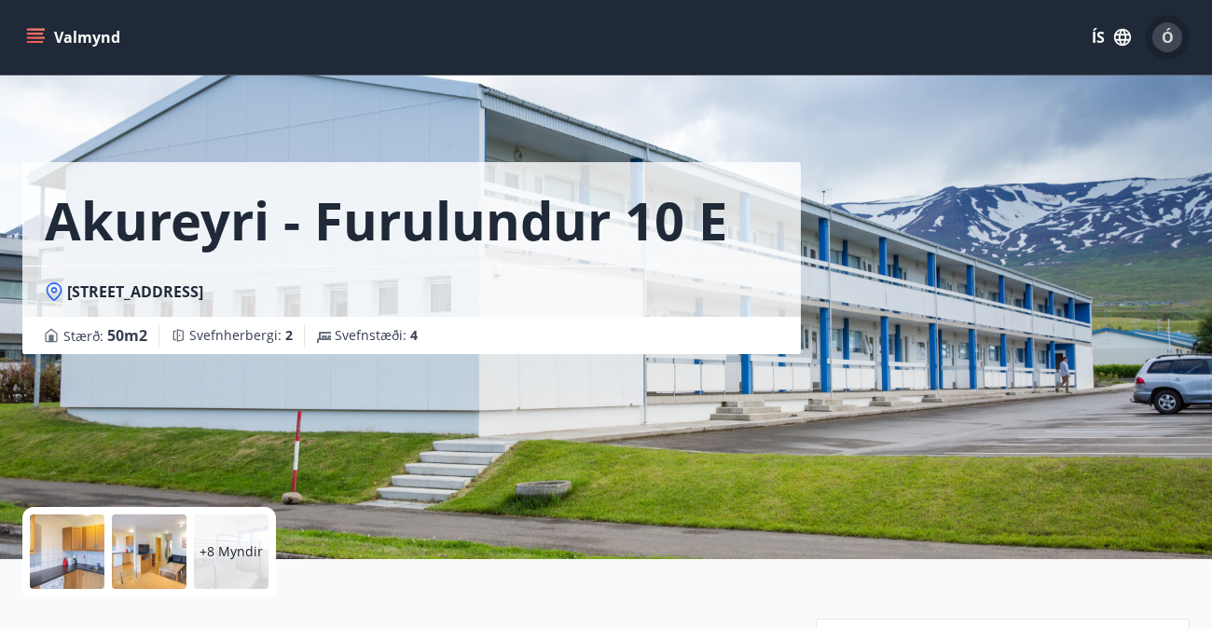
click at [1166, 36] on span "Ó" at bounding box center [1168, 37] width 12 height 21
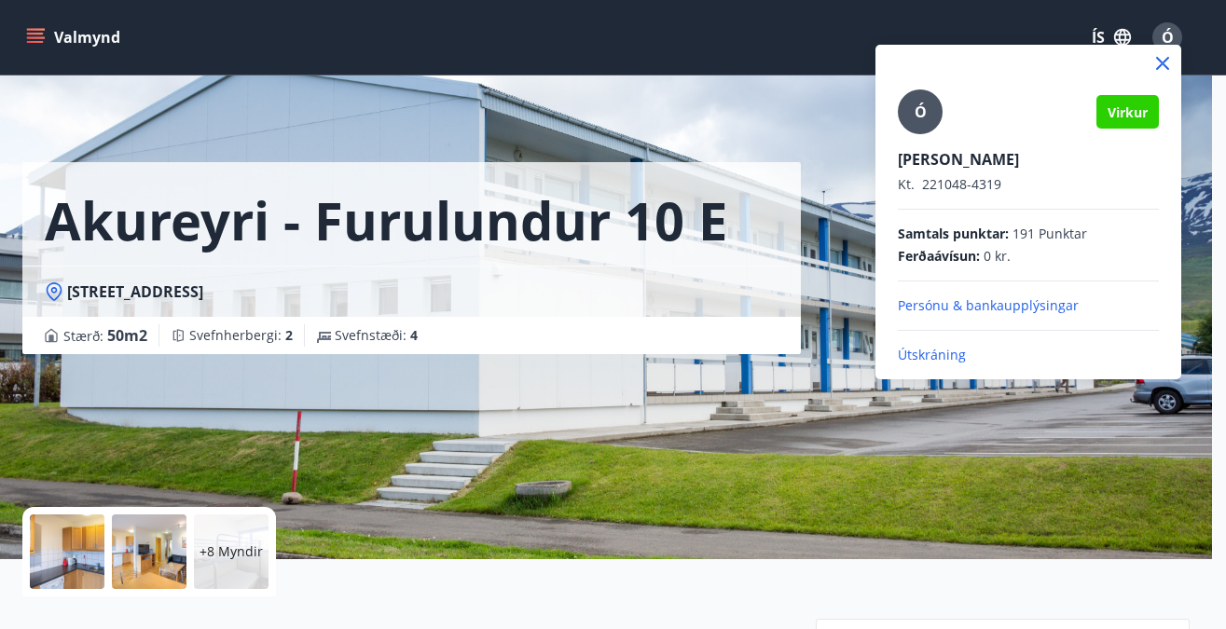
click at [936, 352] on p "Útskráning" at bounding box center [1028, 355] width 261 height 19
